Goal: Find specific page/section: Find specific page/section

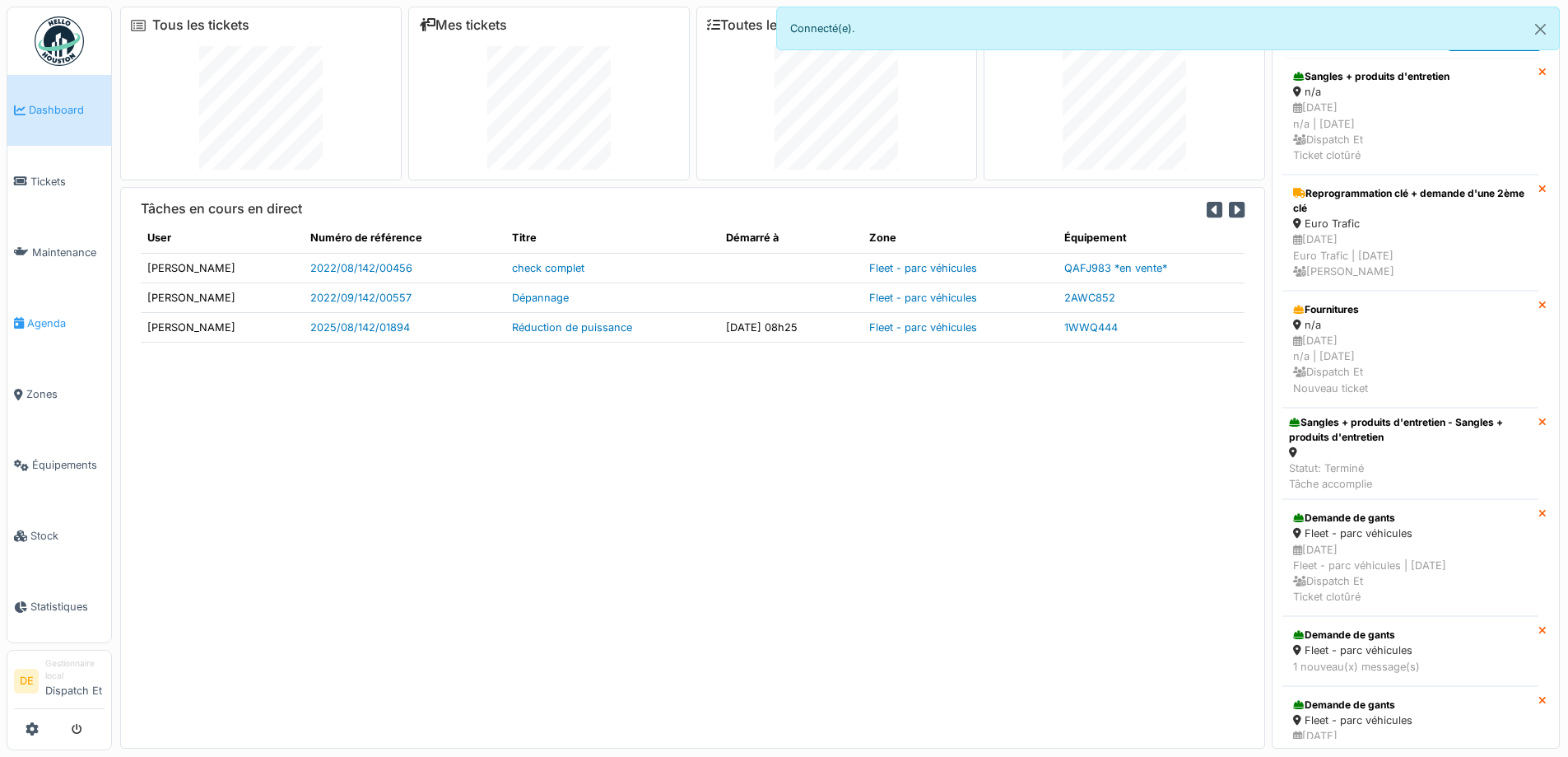
click at [55, 319] on span "Agenda" at bounding box center [66, 324] width 77 height 16
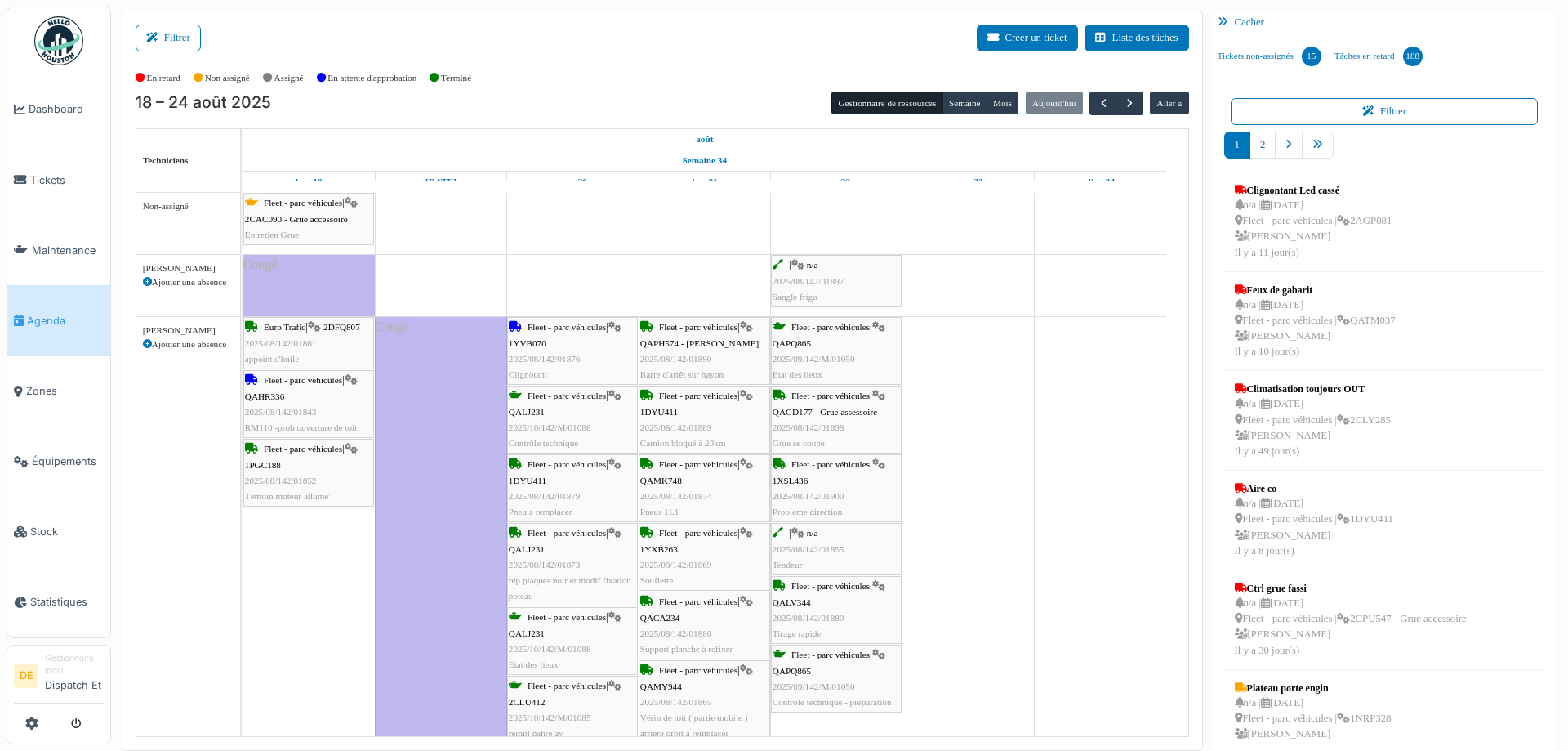
scroll to position [34, 0]
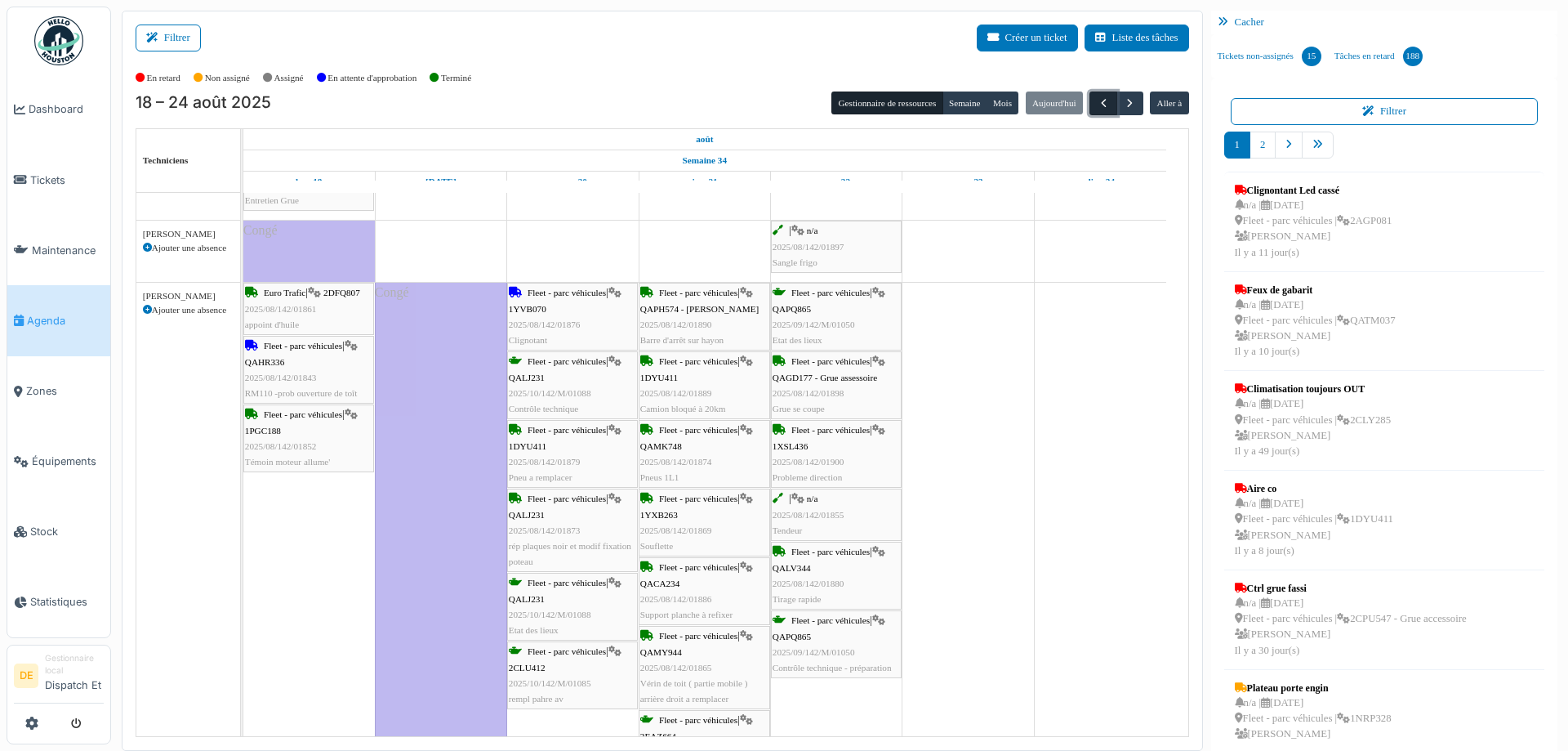
click at [1097, 101] on span "button" at bounding box center [1104, 103] width 14 height 14
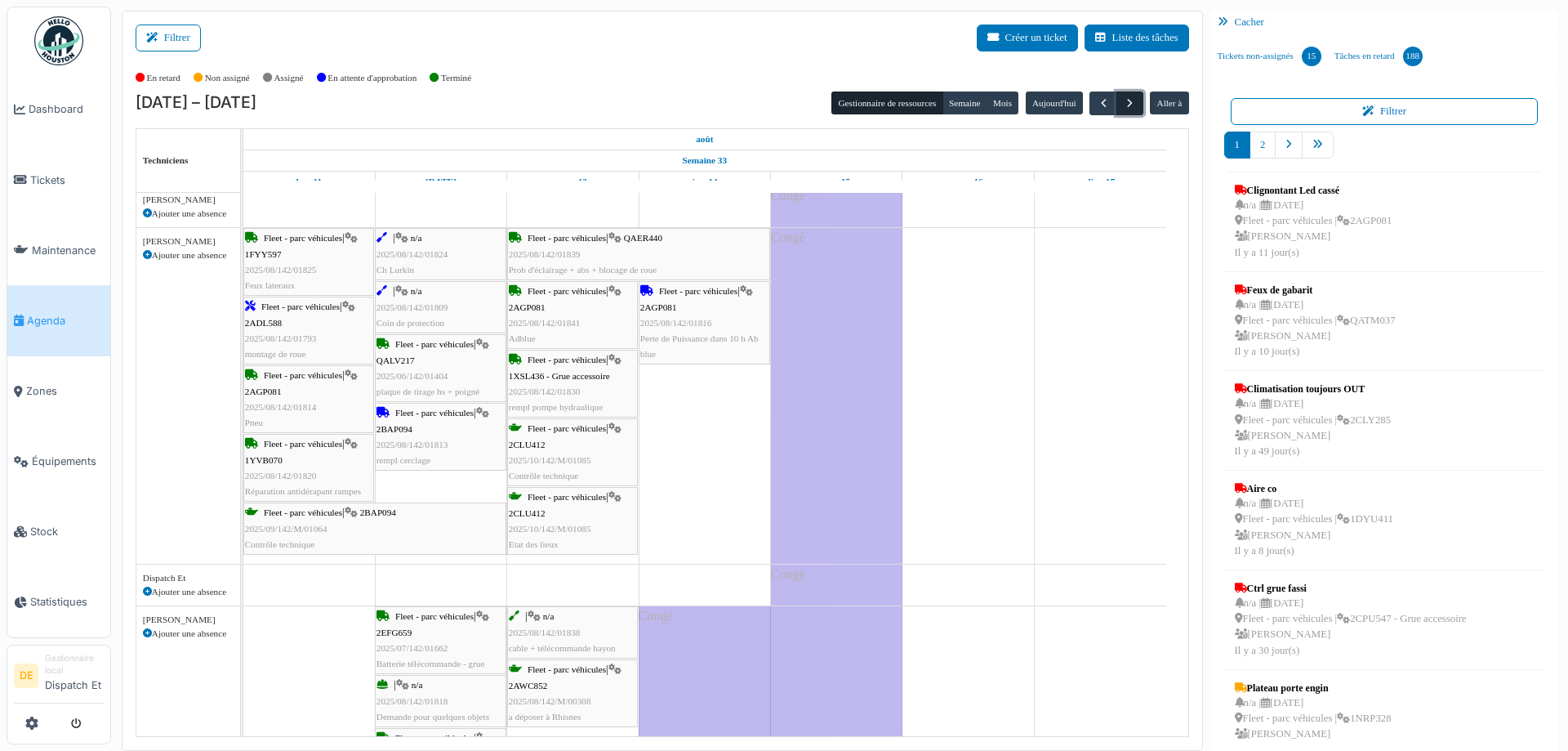
click at [1123, 103] on span "button" at bounding box center [1130, 103] width 14 height 14
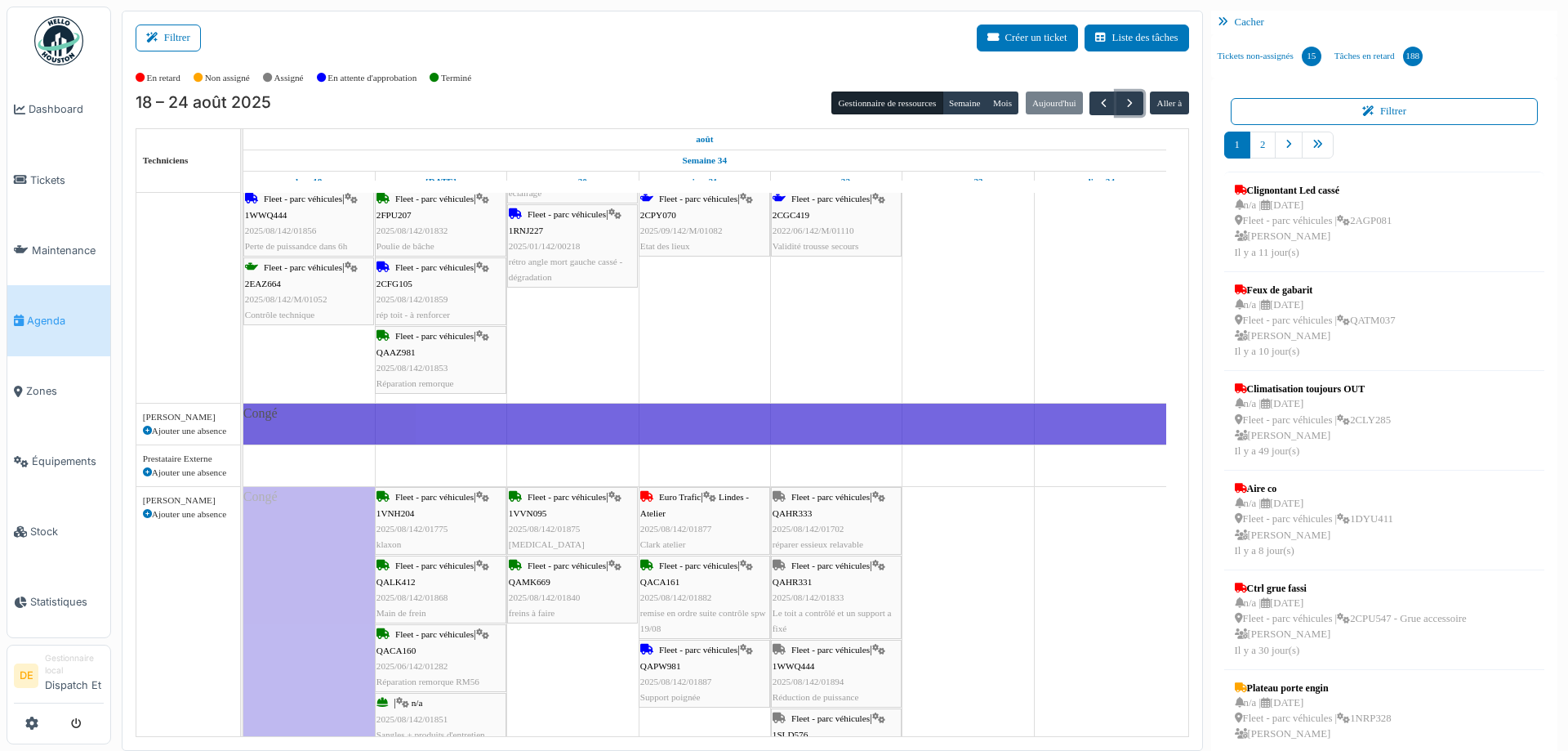
scroll to position [1178, 0]
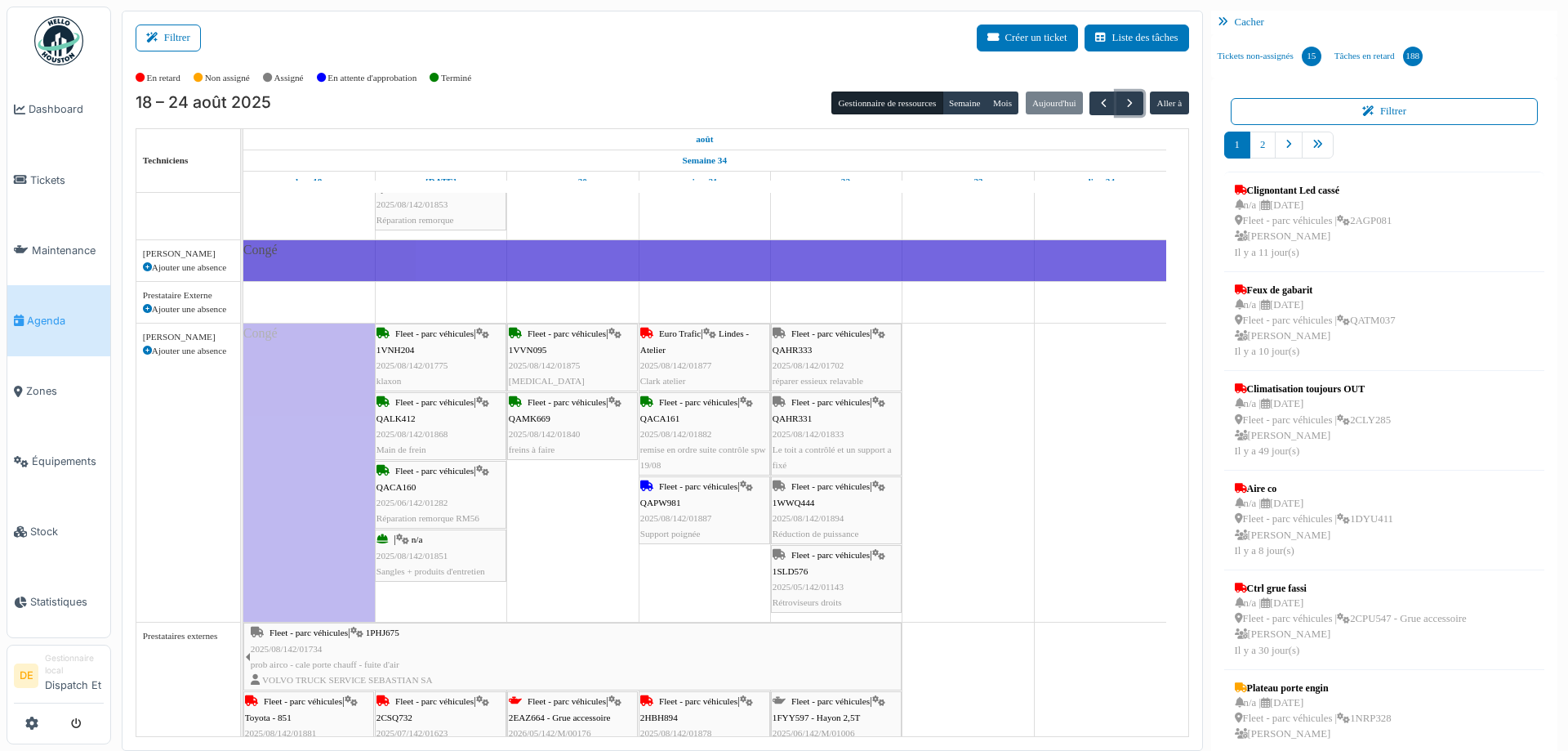
click at [457, 361] on div "Fleet - parc véhicules | 1VNH204 2025/08/142/01775 klaxon" at bounding box center [441, 357] width 128 height 63
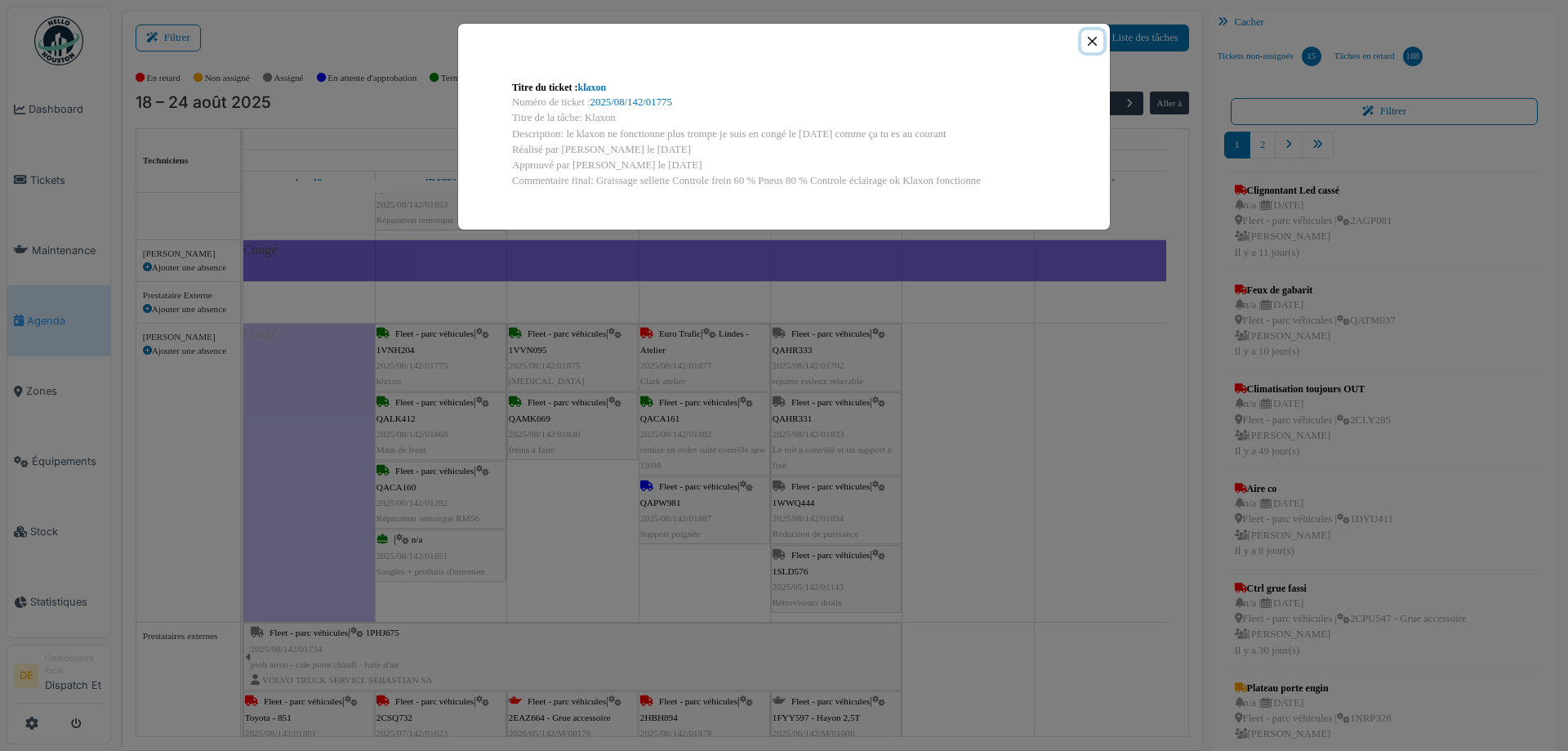
click at [1084, 44] on button "Close" at bounding box center [1092, 41] width 22 height 22
